Goal: Task Accomplishment & Management: Use online tool/utility

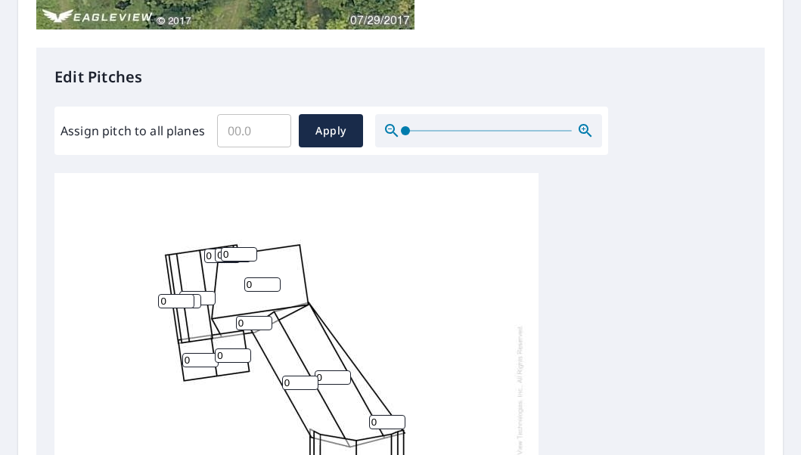
scroll to position [14, 0]
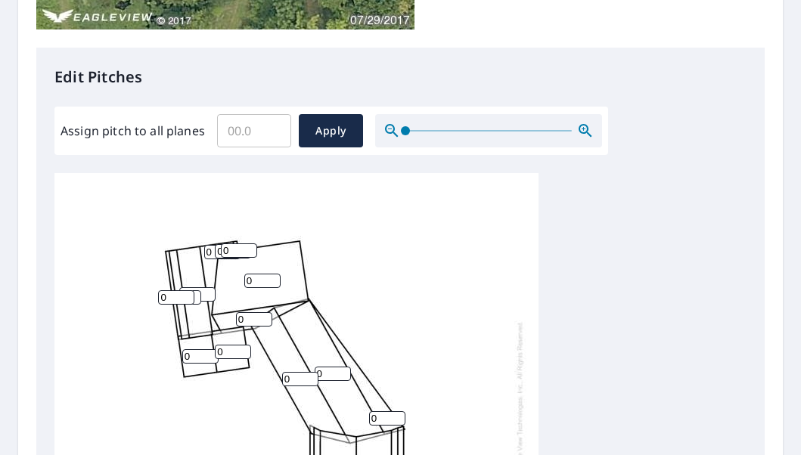
click at [333, 367] on input "0" at bounding box center [332, 374] width 36 height 14
click at [342, 367] on input "1" at bounding box center [332, 374] width 36 height 14
click at [342, 367] on input "2" at bounding box center [332, 374] width 36 height 14
click at [342, 367] on input "3" at bounding box center [332, 374] width 36 height 14
click at [342, 367] on input "4" at bounding box center [332, 374] width 36 height 14
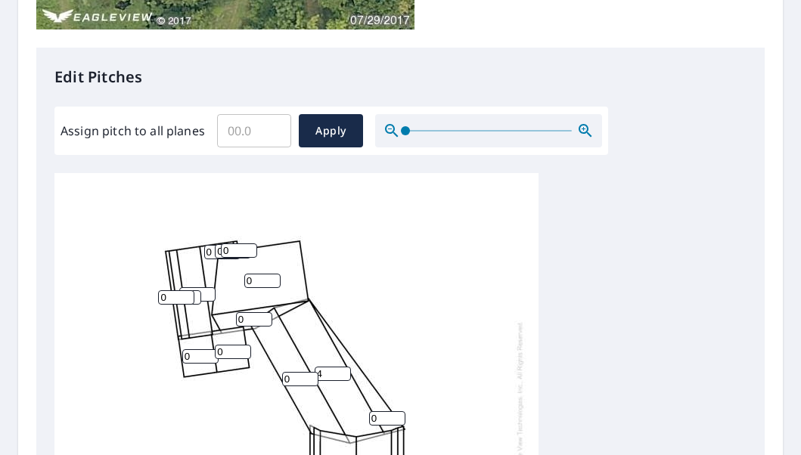
click at [342, 367] on input "5" at bounding box center [332, 374] width 36 height 14
click at [342, 367] on input "6" at bounding box center [332, 374] width 36 height 14
type input "7"
click at [342, 367] on input "7" at bounding box center [332, 374] width 36 height 14
click at [311, 372] on input "1" at bounding box center [300, 379] width 36 height 14
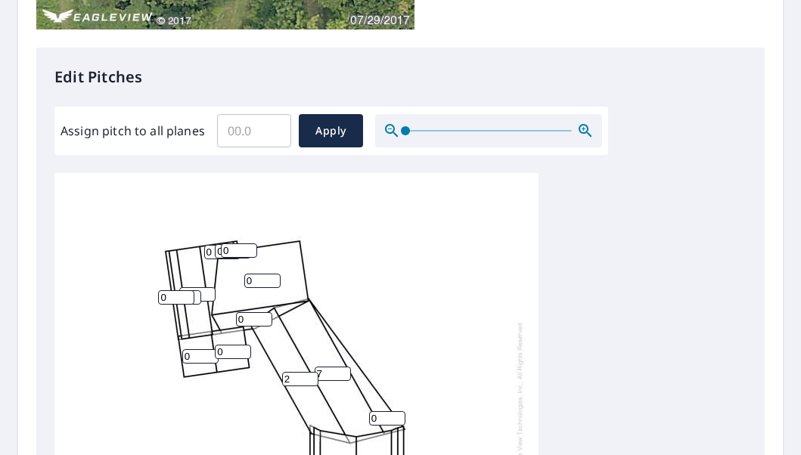
click at [311, 372] on input "2" at bounding box center [300, 379] width 36 height 14
click at [311, 372] on input "3" at bounding box center [300, 379] width 36 height 14
click at [311, 372] on input "4" at bounding box center [300, 379] width 36 height 14
click at [311, 372] on input "5" at bounding box center [300, 379] width 36 height 14
click at [311, 372] on input "6" at bounding box center [300, 379] width 36 height 14
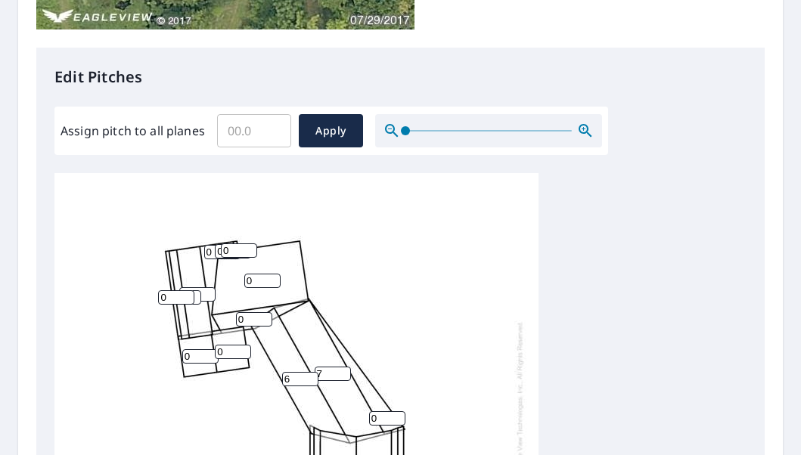
type input "7"
click at [311, 372] on input "7" at bounding box center [300, 379] width 36 height 14
click at [399, 411] on input "1" at bounding box center [387, 418] width 36 height 14
click at [399, 411] on input "2" at bounding box center [387, 418] width 36 height 14
click at [399, 411] on input "3" at bounding box center [387, 418] width 36 height 14
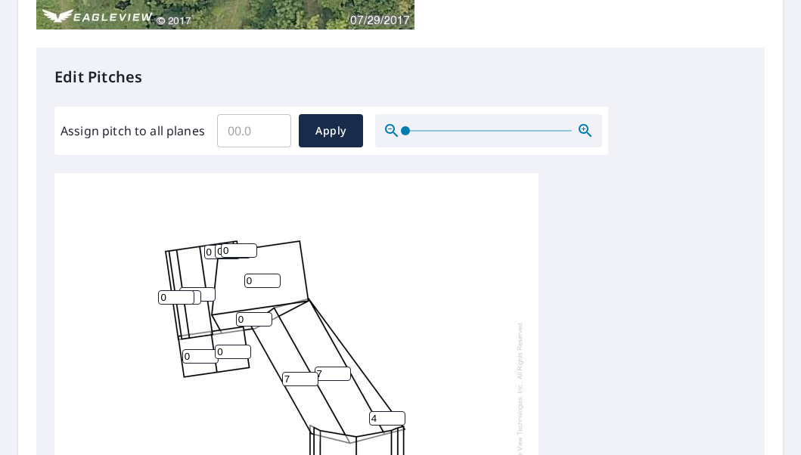
click at [399, 411] on input "4" at bounding box center [387, 418] width 36 height 14
click at [399, 411] on input "5" at bounding box center [387, 418] width 36 height 14
click at [399, 411] on input "6" at bounding box center [387, 418] width 36 height 14
type input "7"
click at [398, 411] on input "7" at bounding box center [387, 418] width 36 height 14
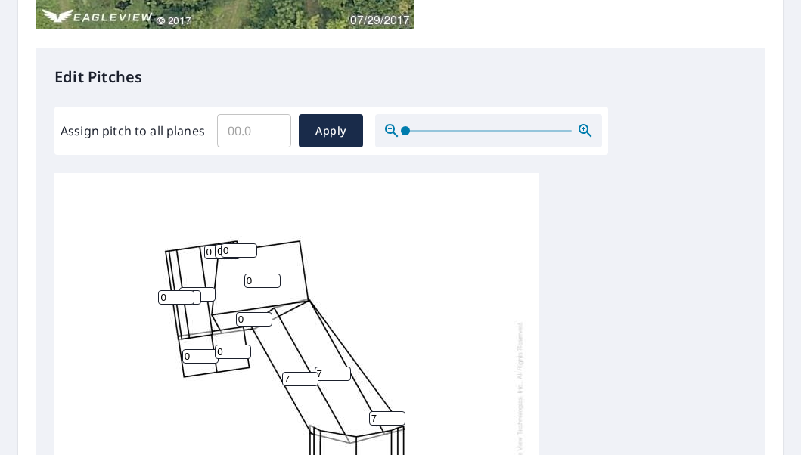
type input "7"
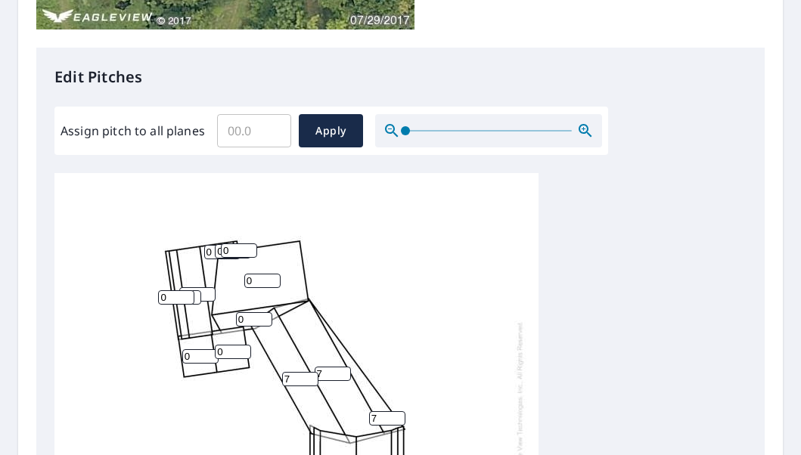
type input "08"
type input "7"
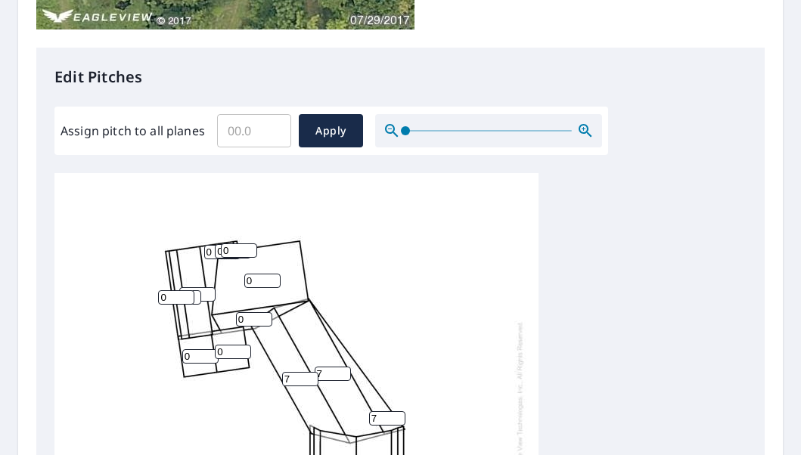
type input "7"
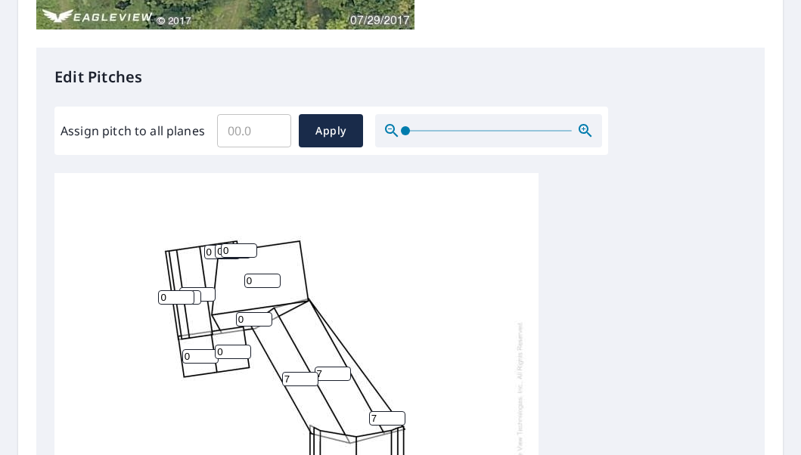
type input "8"
type input "7"
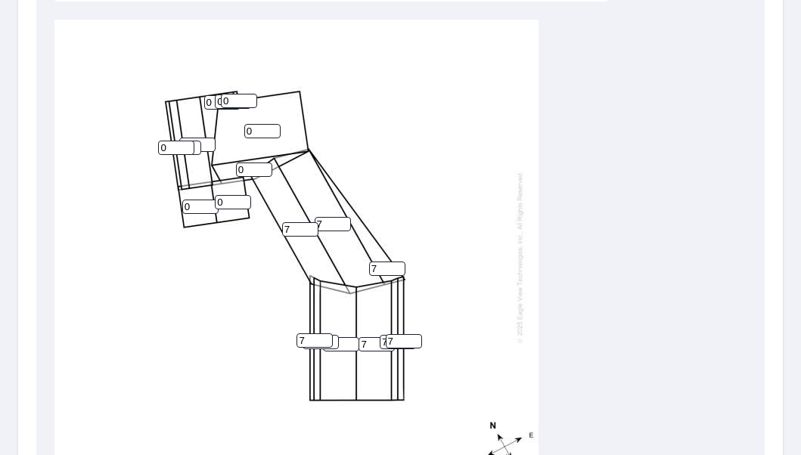
scroll to position [752, 0]
click at [336, 335] on input "7" at bounding box center [320, 342] width 36 height 14
click at [336, 335] on input "number" at bounding box center [320, 342] width 36 height 14
type input "7"
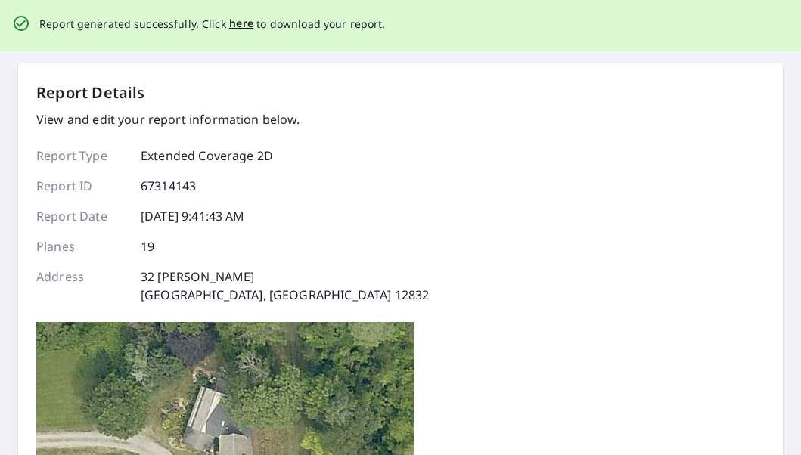
scroll to position [0, 0]
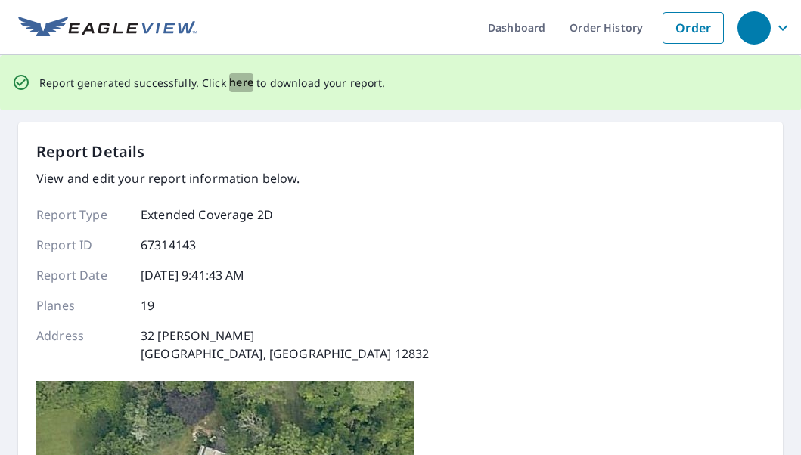
click at [240, 79] on span "here" at bounding box center [241, 82] width 25 height 19
